Goal: Information Seeking & Learning: Learn about a topic

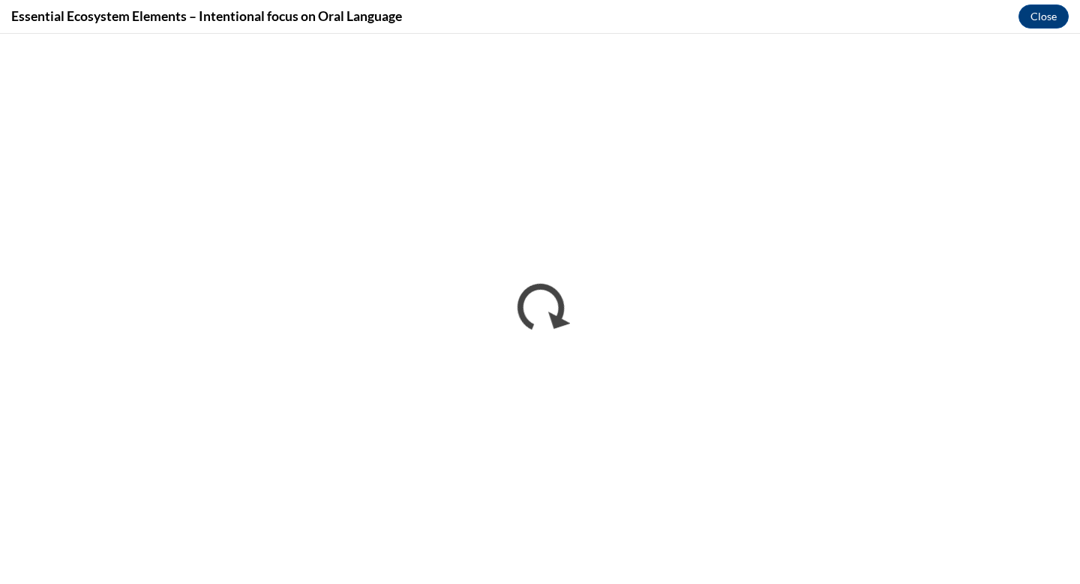
scroll to position [1080, 0]
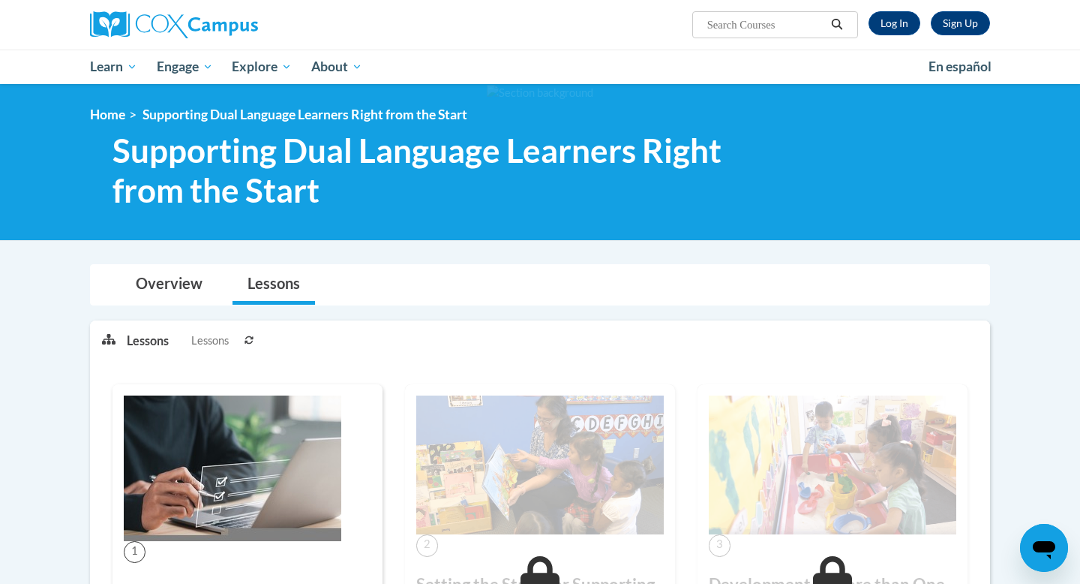
click at [492, 341] on ul "Lessons Lessons" at bounding box center [339, 340] width 425 height 38
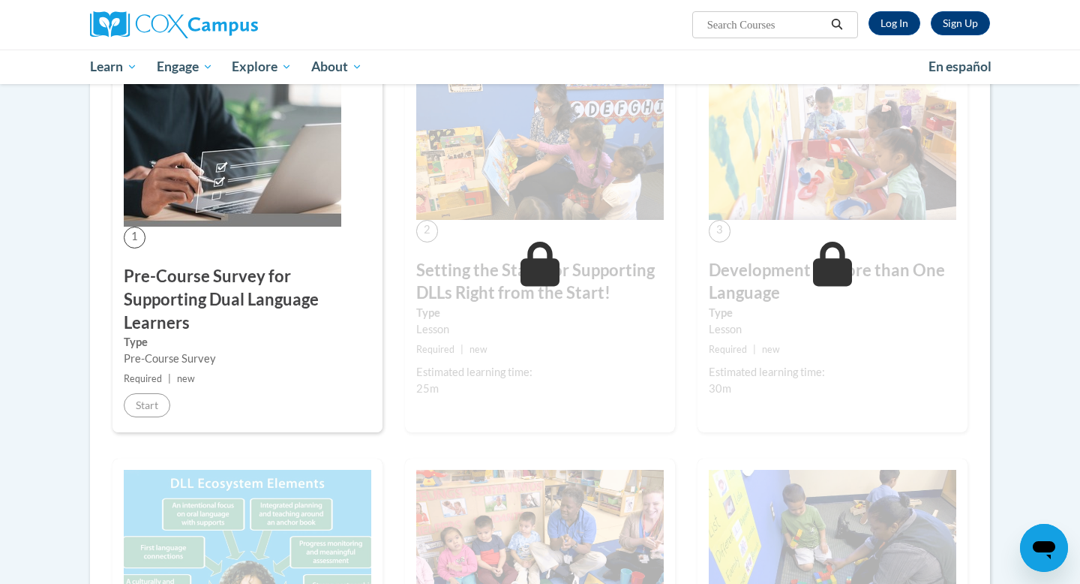
scroll to position [330, 0]
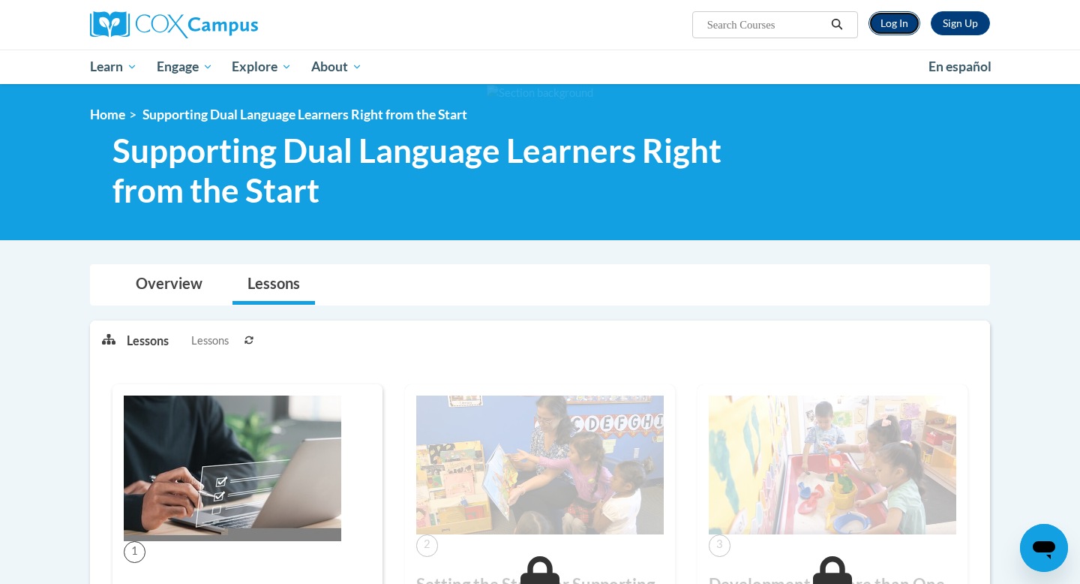
click at [903, 22] on link "Log In" at bounding box center [895, 23] width 52 height 24
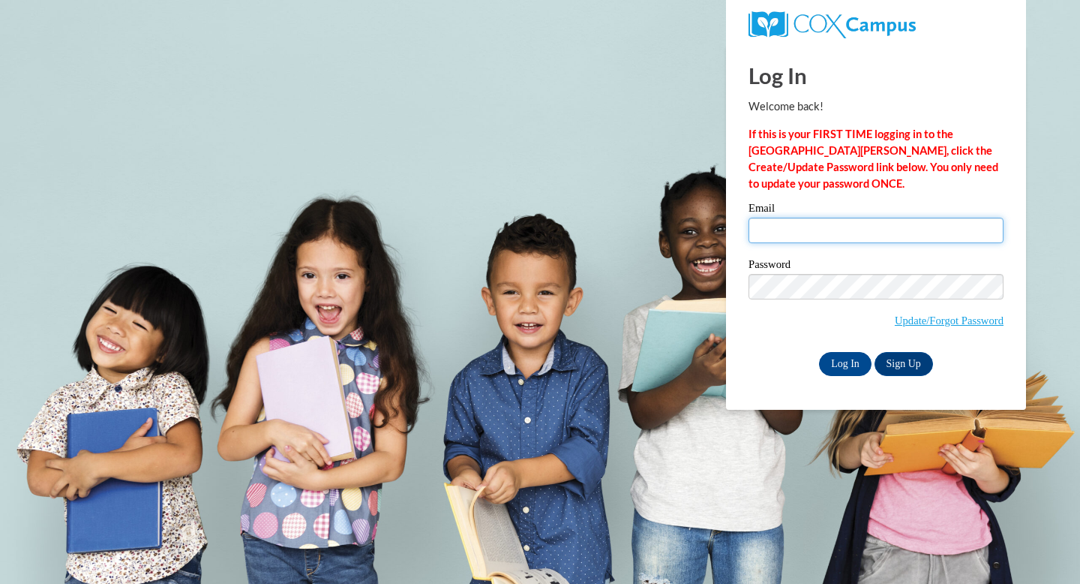
click at [825, 228] on input "Email" at bounding box center [876, 231] width 255 height 26
type input "ddeleon@gallowayschool.org"
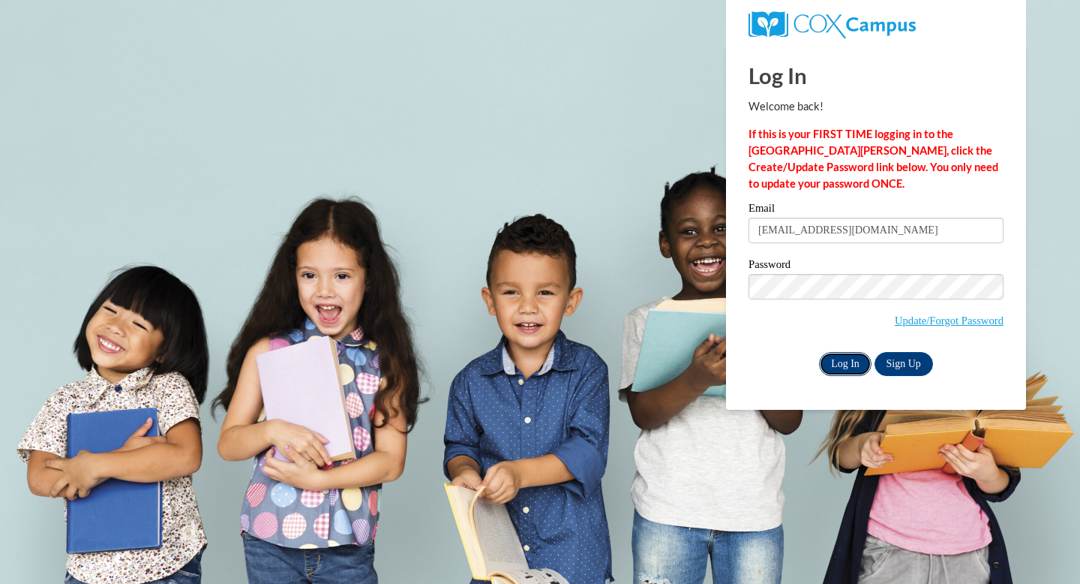
click at [856, 362] on input "Log In" at bounding box center [845, 364] width 53 height 24
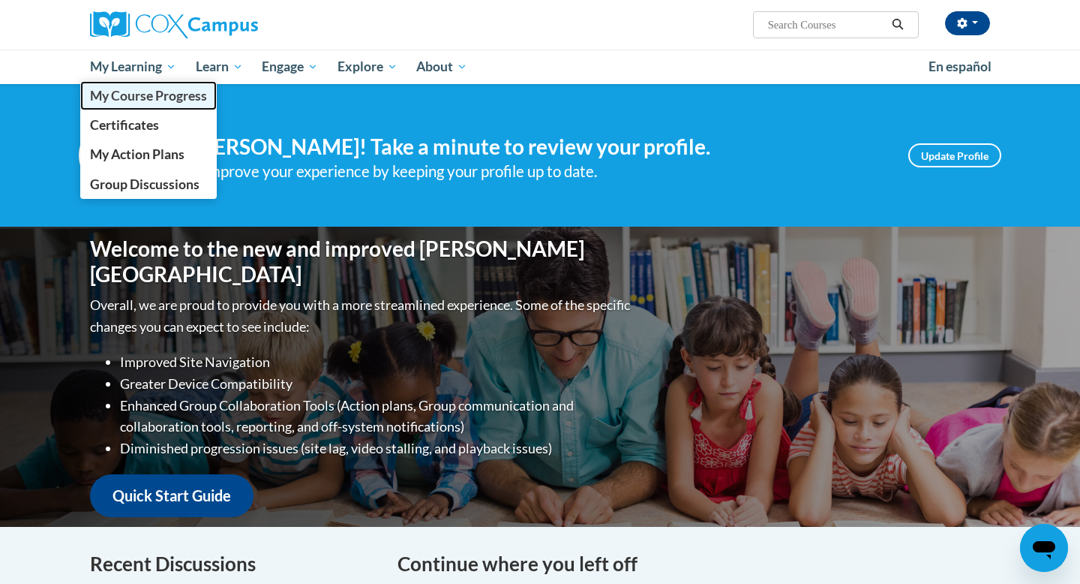
click at [158, 98] on span "My Course Progress" at bounding box center [148, 96] width 117 height 16
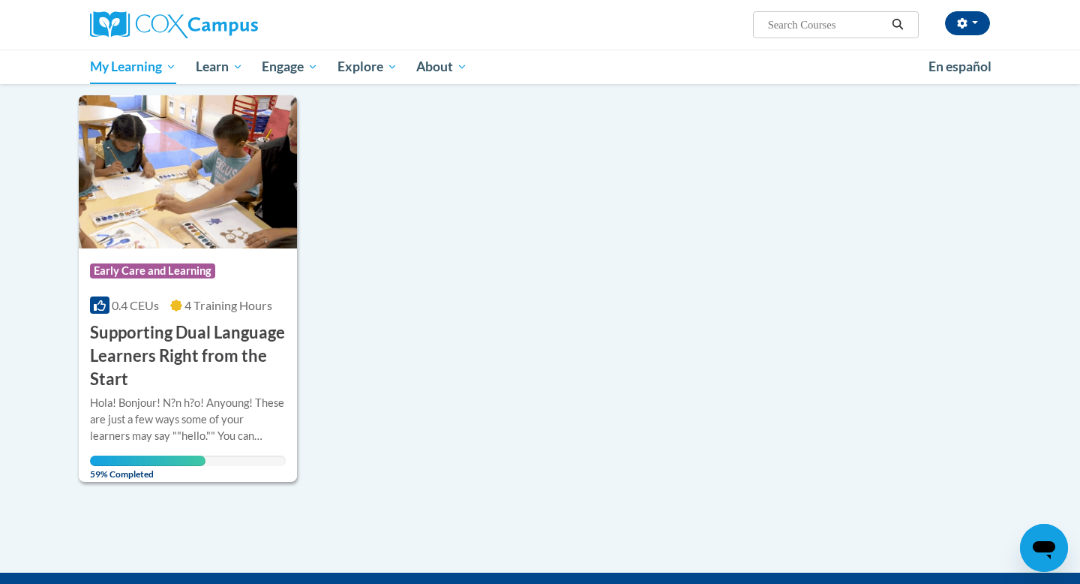
scroll to position [180, 0]
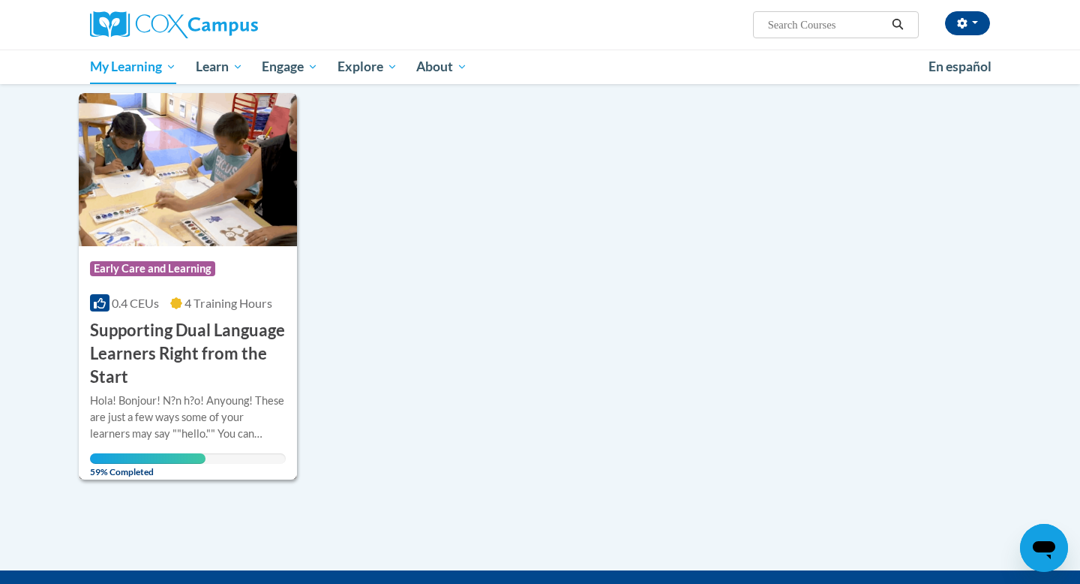
click at [181, 316] on div "Course Category: Early Care and Learning 0.4 CEUs 4 Training Hours COURSE Suppo…" at bounding box center [188, 317] width 218 height 143
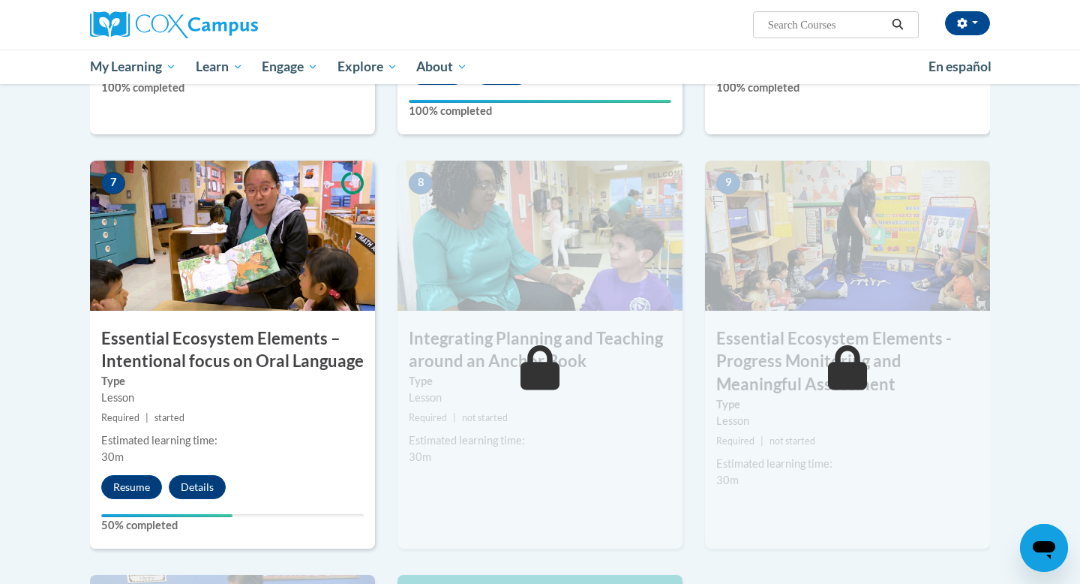
scroll to position [1140, 0]
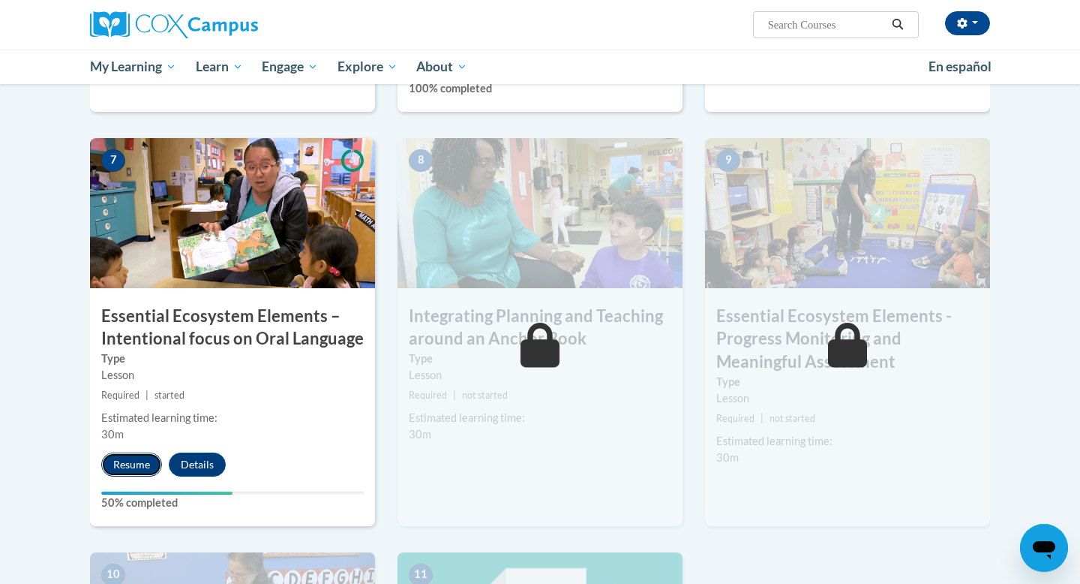
click at [142, 459] on button "Resume" at bounding box center [131, 464] width 61 height 24
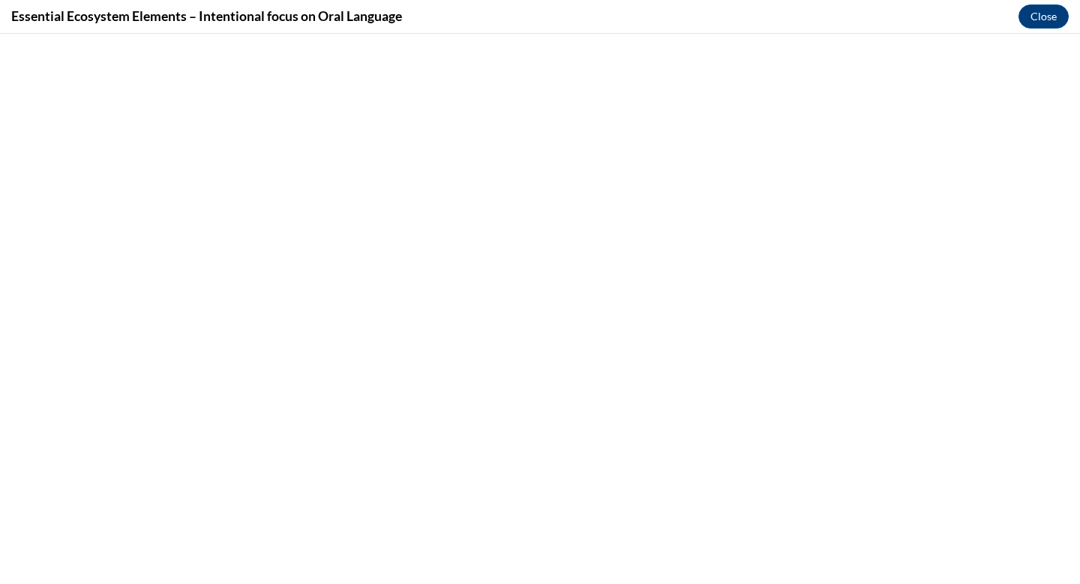
scroll to position [0, 0]
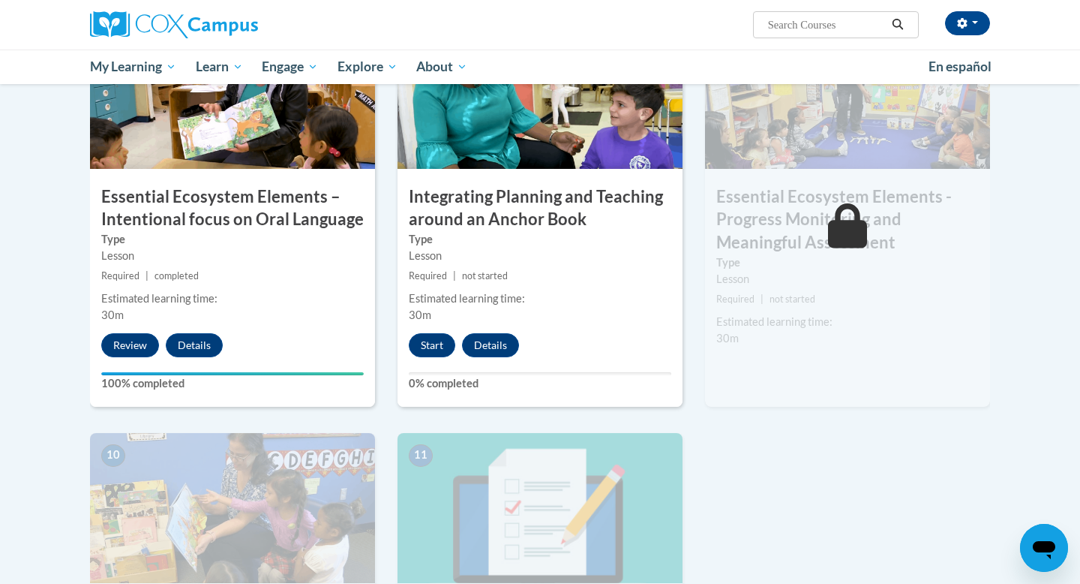
scroll to position [1260, 0]
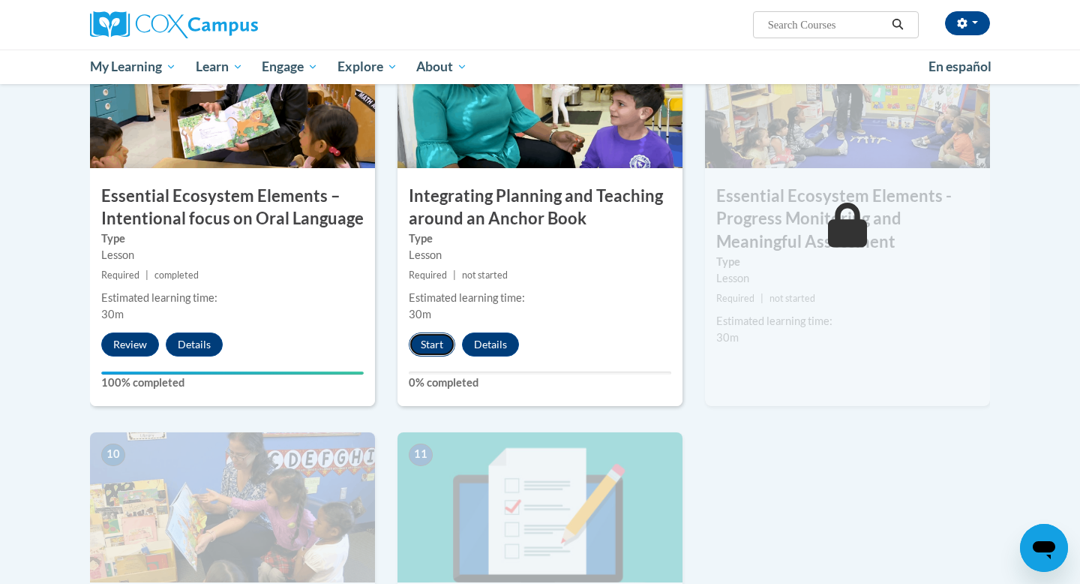
click at [433, 335] on button "Start" at bounding box center [432, 344] width 47 height 24
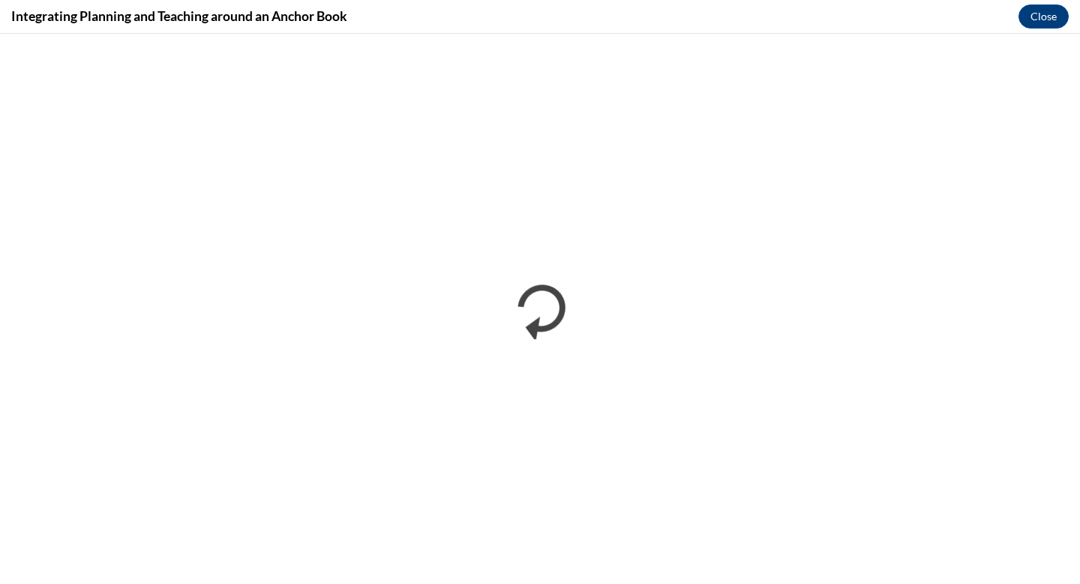
scroll to position [0, 0]
click at [1031, 14] on button "Close" at bounding box center [1044, 17] width 50 height 24
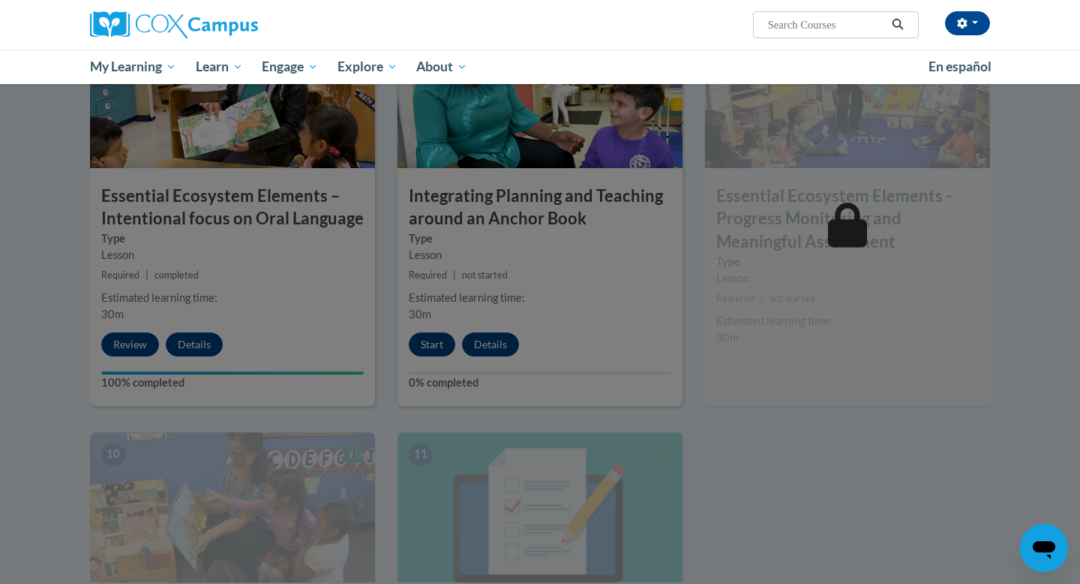
click at [771, 530] on div at bounding box center [540, 292] width 1080 height 584
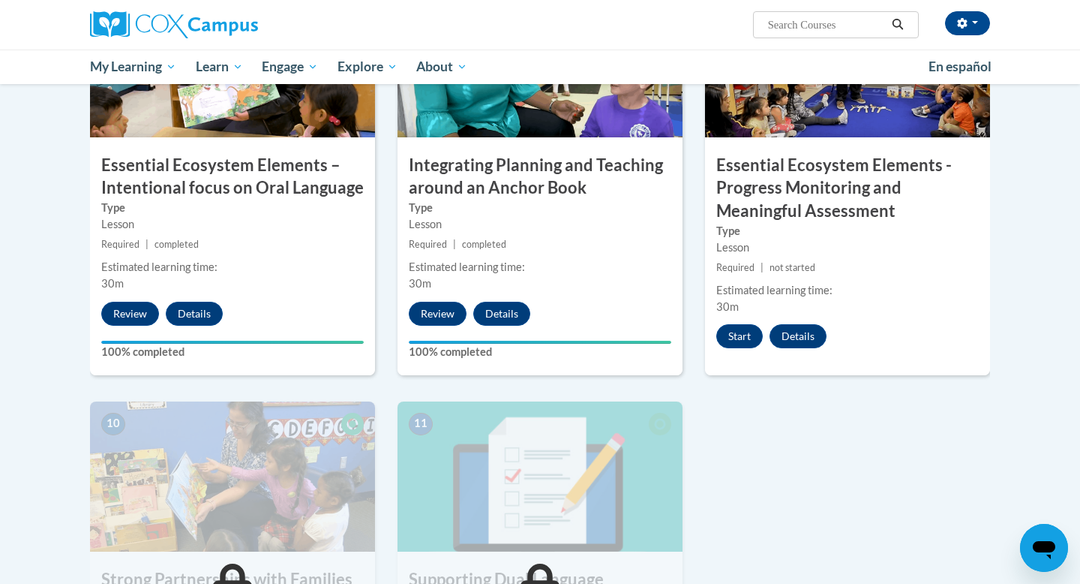
scroll to position [1320, 0]
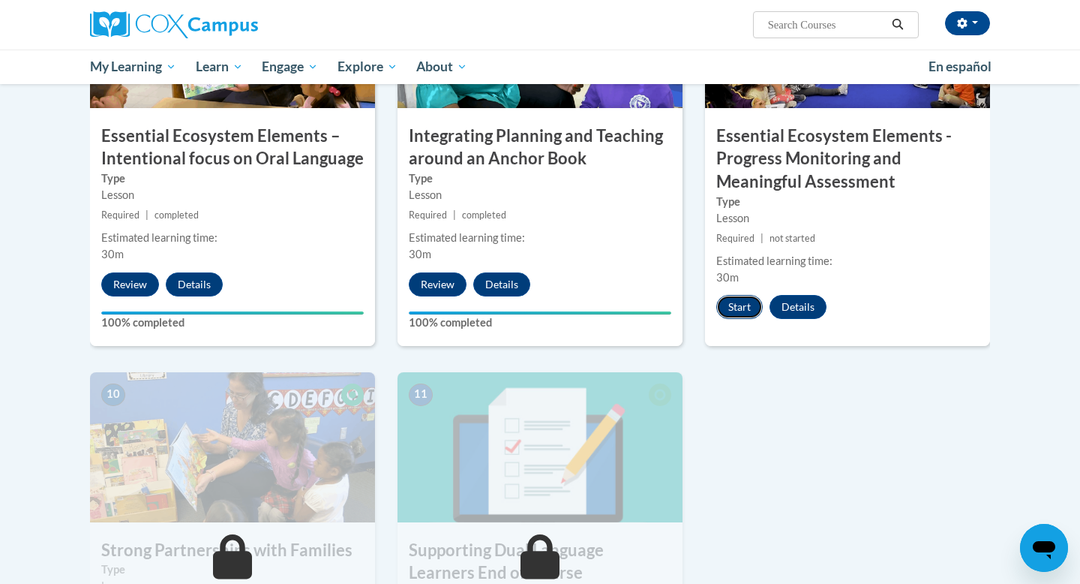
click at [735, 308] on button "Start" at bounding box center [739, 307] width 47 height 24
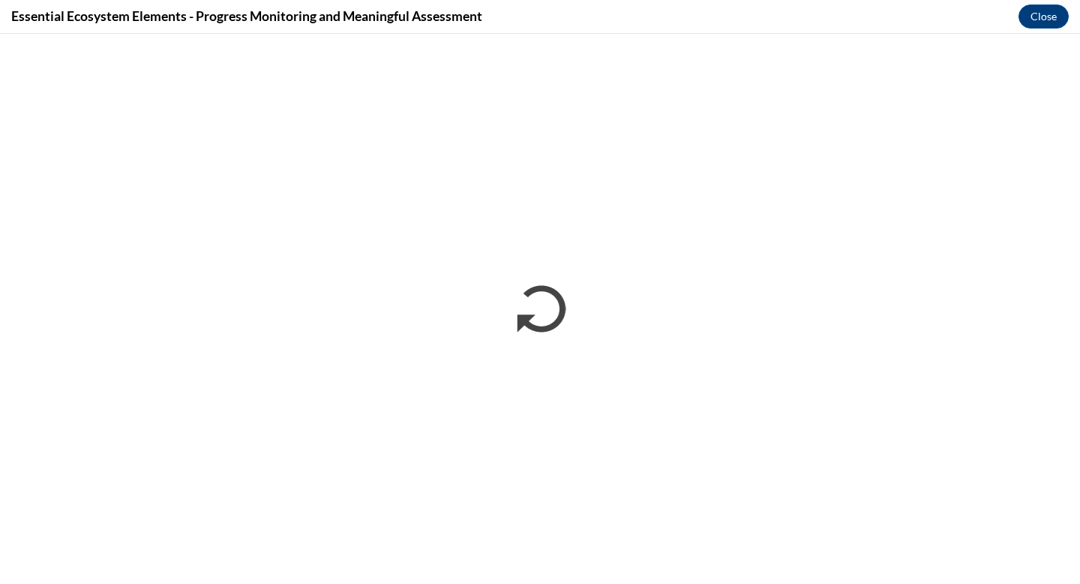
scroll to position [0, 0]
